Goal: Task Accomplishment & Management: Manage account settings

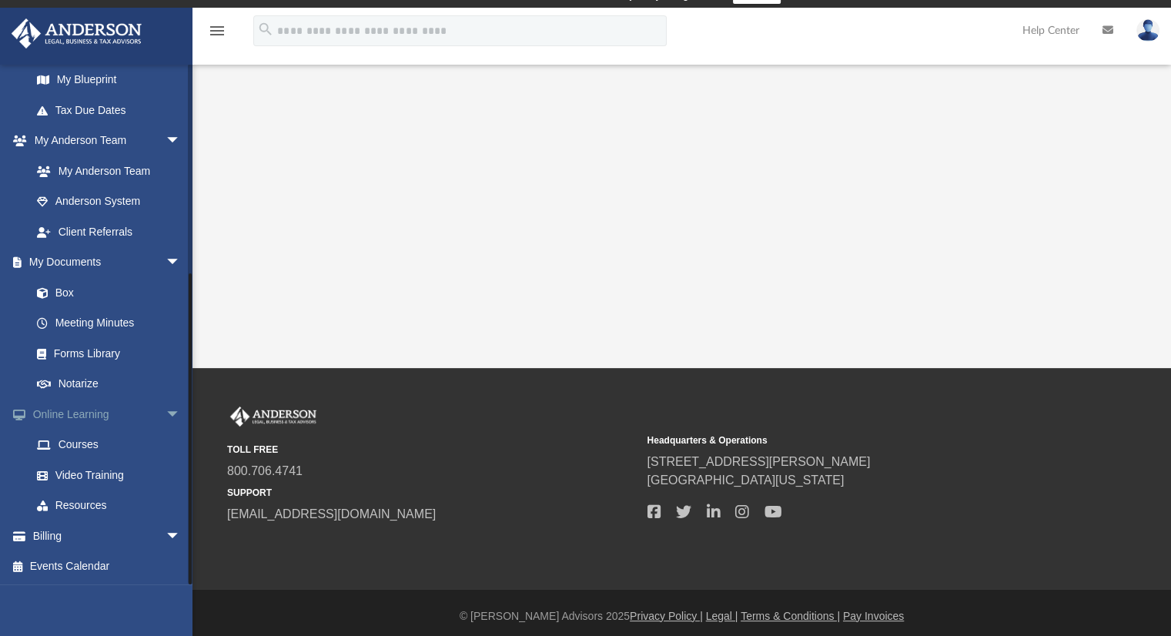
scroll to position [26, 0]
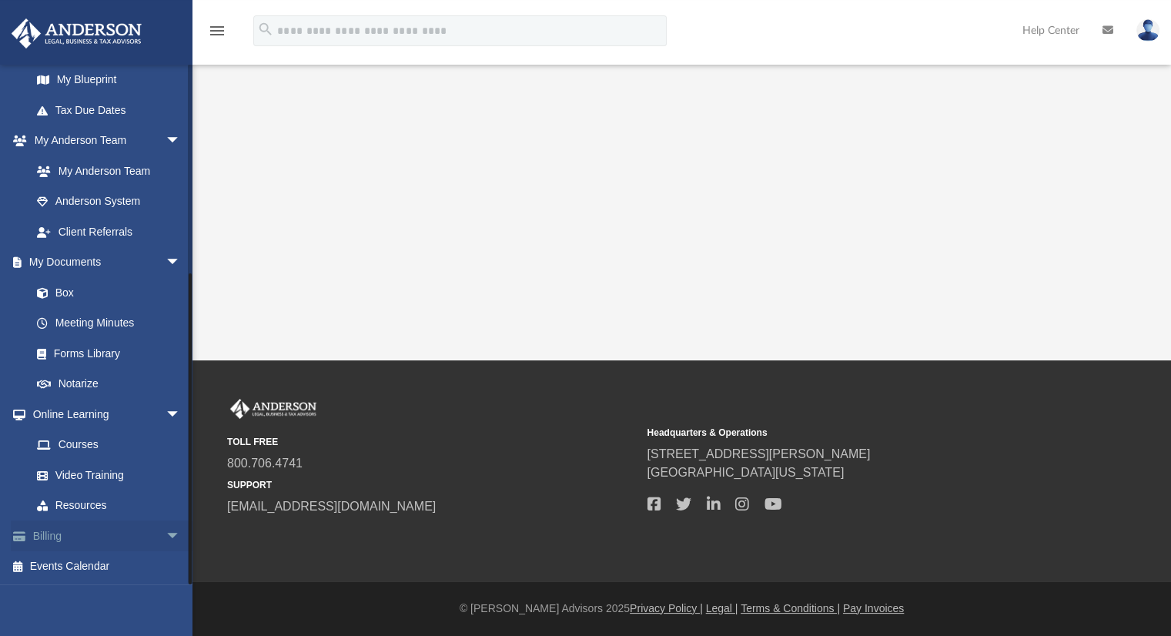
click at [140, 533] on link "Billing arrow_drop_down" at bounding box center [107, 535] width 193 height 31
click at [165, 534] on span "arrow_drop_down" at bounding box center [180, 536] width 31 height 32
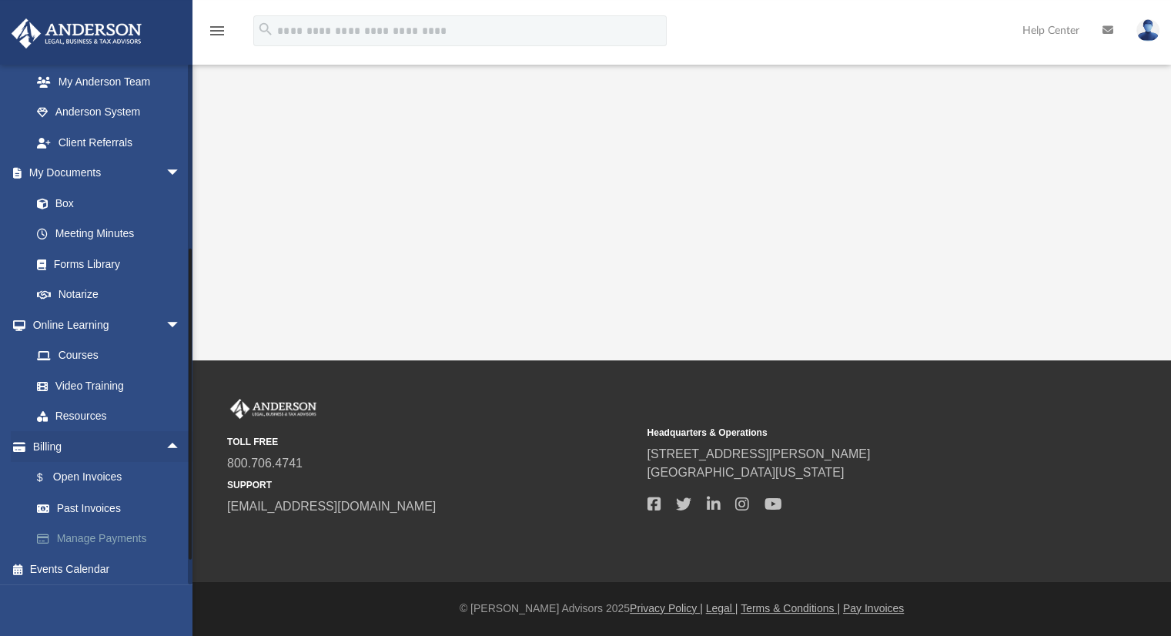
scroll to position [431, 0]
click at [108, 470] on link "$ Open Invoices" at bounding box center [113, 475] width 182 height 32
